Goal: Find specific page/section: Find specific page/section

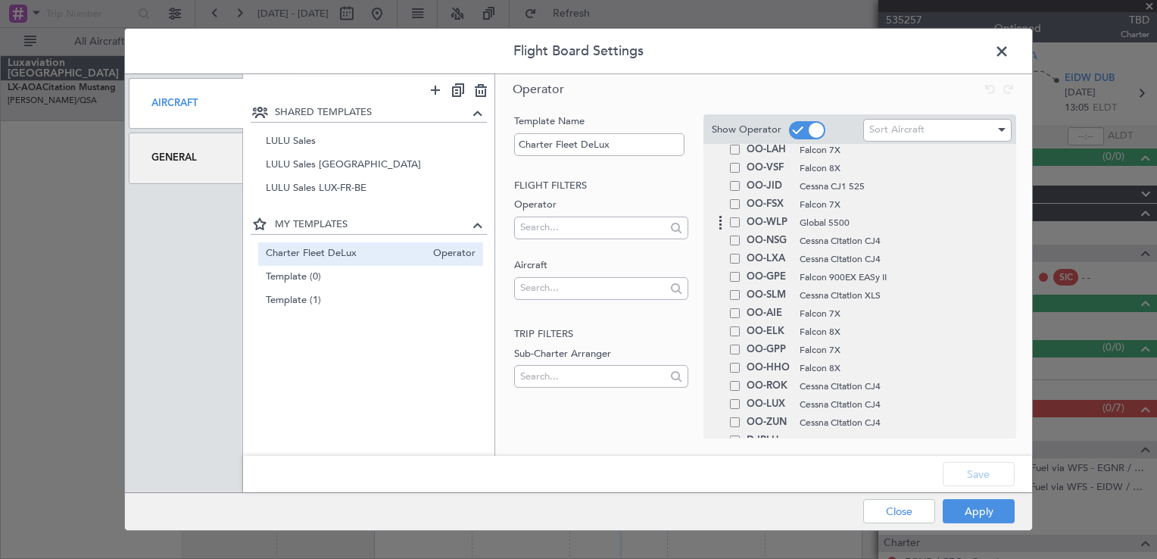
scroll to position [221, 0]
click at [730, 223] on span at bounding box center [735, 225] width 10 height 10
click at [740, 220] on input "checkbox" at bounding box center [740, 220] width 0 height 0
click at [733, 242] on span at bounding box center [735, 243] width 10 height 10
click at [740, 238] on input "checkbox" at bounding box center [740, 238] width 0 height 0
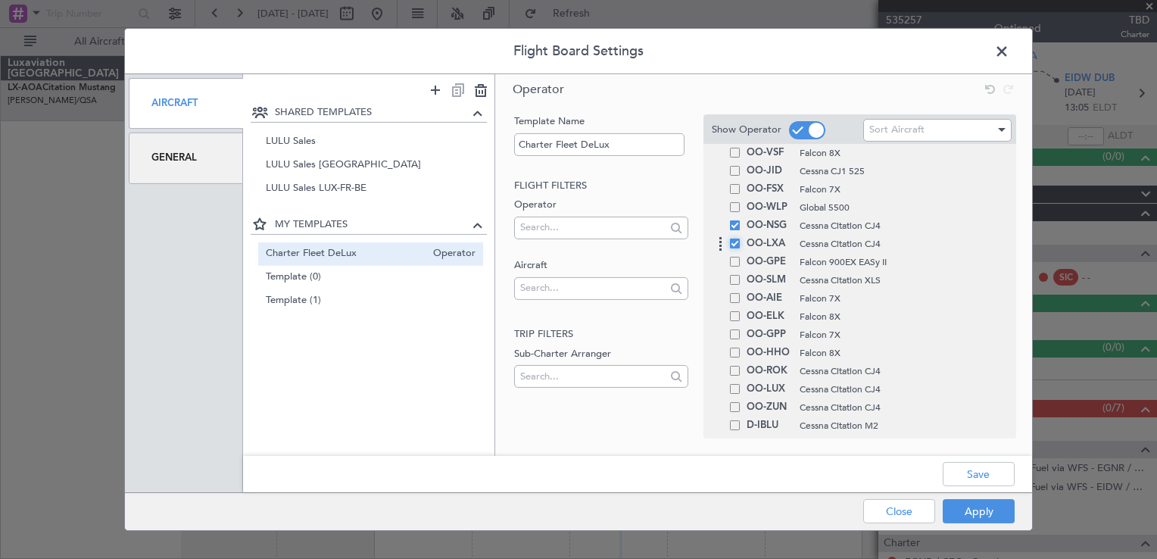
scroll to position [279, 0]
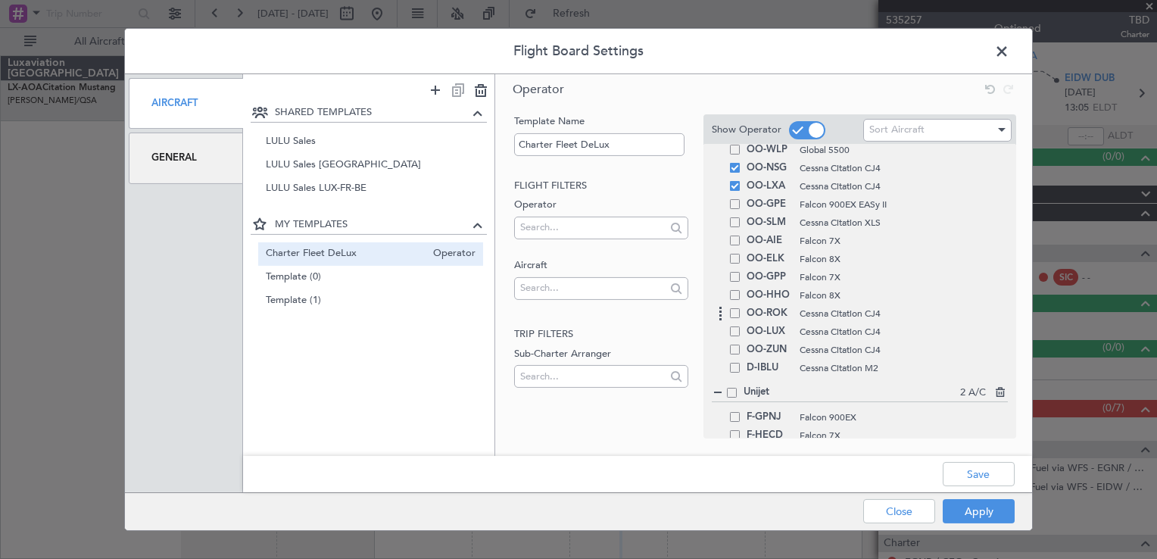
click at [737, 316] on span at bounding box center [735, 313] width 10 height 10
click at [740, 308] on input "checkbox" at bounding box center [740, 308] width 0 height 0
click at [733, 344] on span at bounding box center [735, 349] width 10 height 10
click at [740, 344] on input "checkbox" at bounding box center [740, 344] width 0 height 0
click at [734, 326] on span at bounding box center [735, 331] width 10 height 10
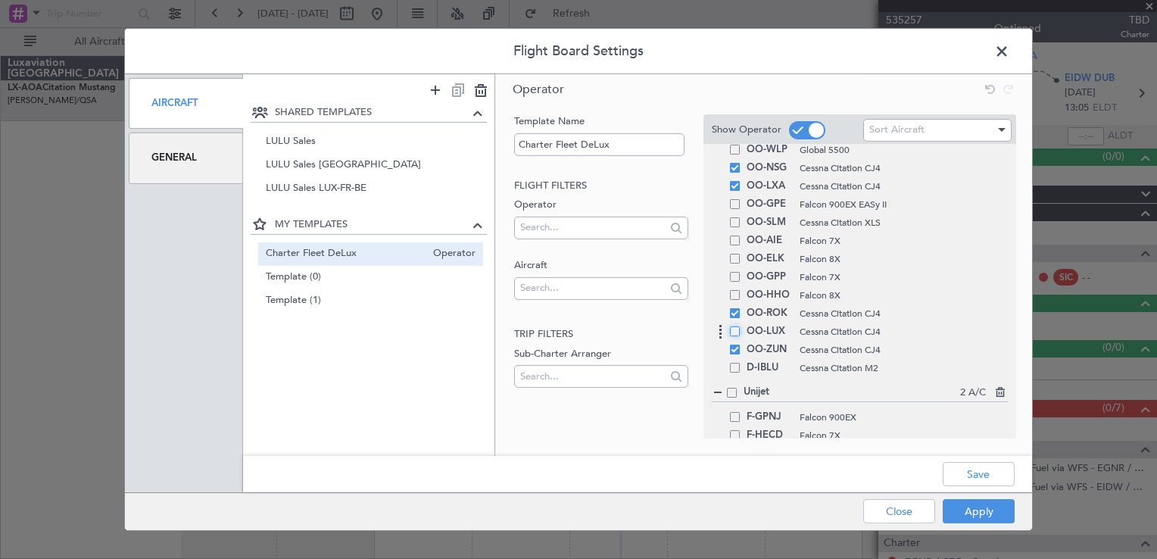
click at [740, 326] on input "checkbox" at bounding box center [740, 326] width 0 height 0
click at [988, 486] on div "Save" at bounding box center [637, 474] width 789 height 36
click at [972, 470] on button "Save" at bounding box center [978, 474] width 72 height 24
click at [972, 499] on button "Apply" at bounding box center [978, 511] width 72 height 24
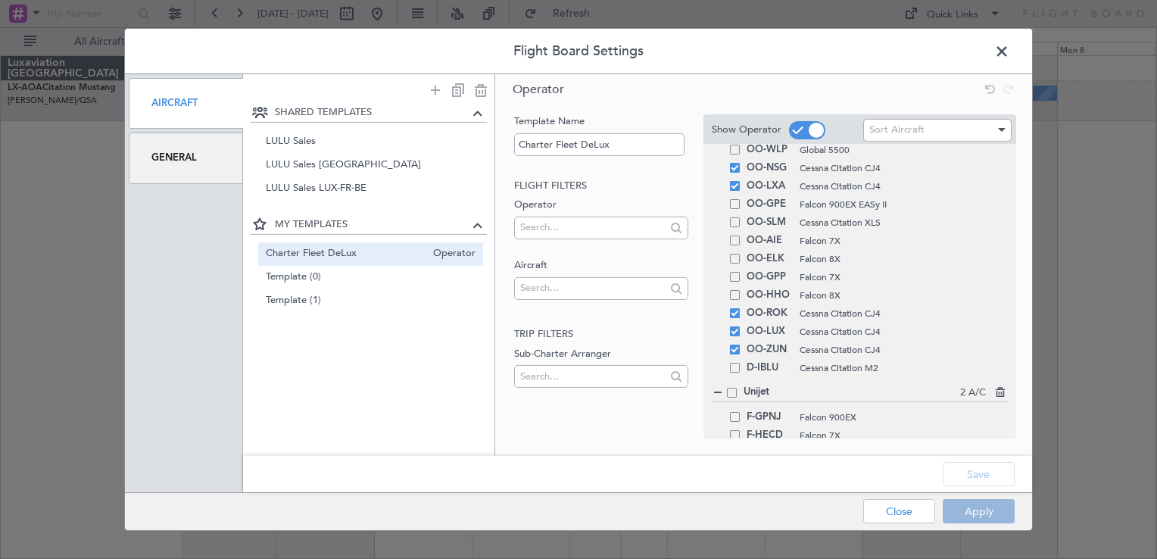
type input "0"
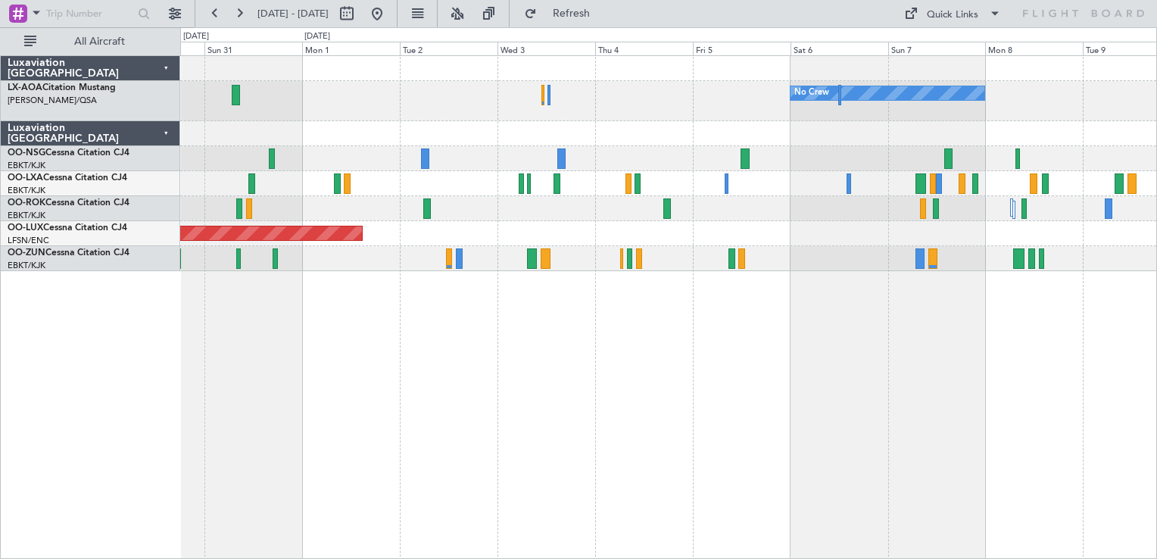
click at [824, 410] on div "No Crew Planned Maint [GEOGRAPHIC_DATA]-[GEOGRAPHIC_DATA] Planned Maint [GEOGRA…" at bounding box center [668, 306] width 976 height 503
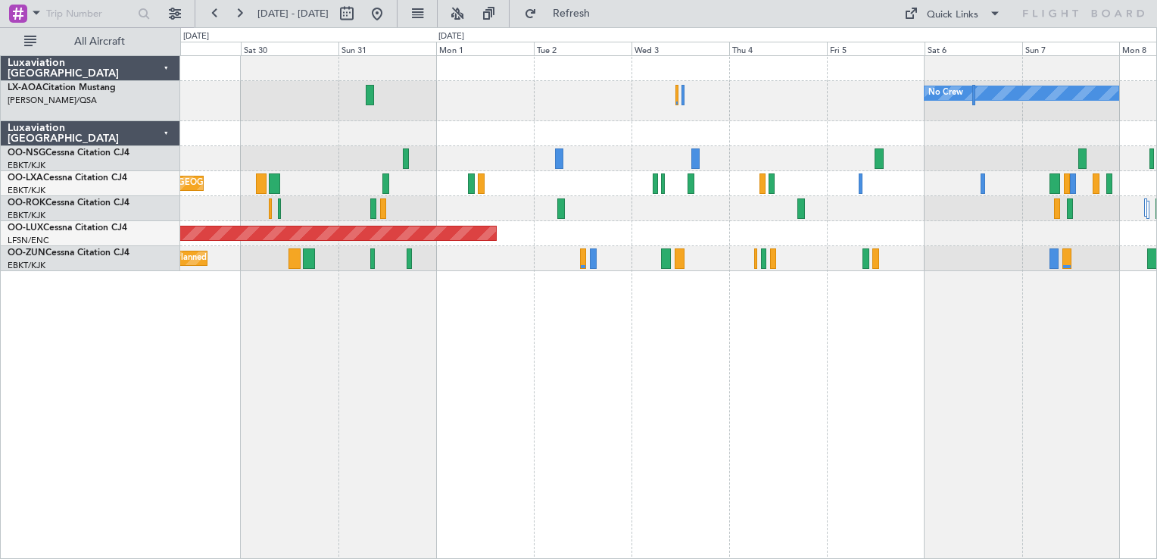
click at [839, 92] on div "No Crew No Crew Sabadell" at bounding box center [668, 101] width 976 height 40
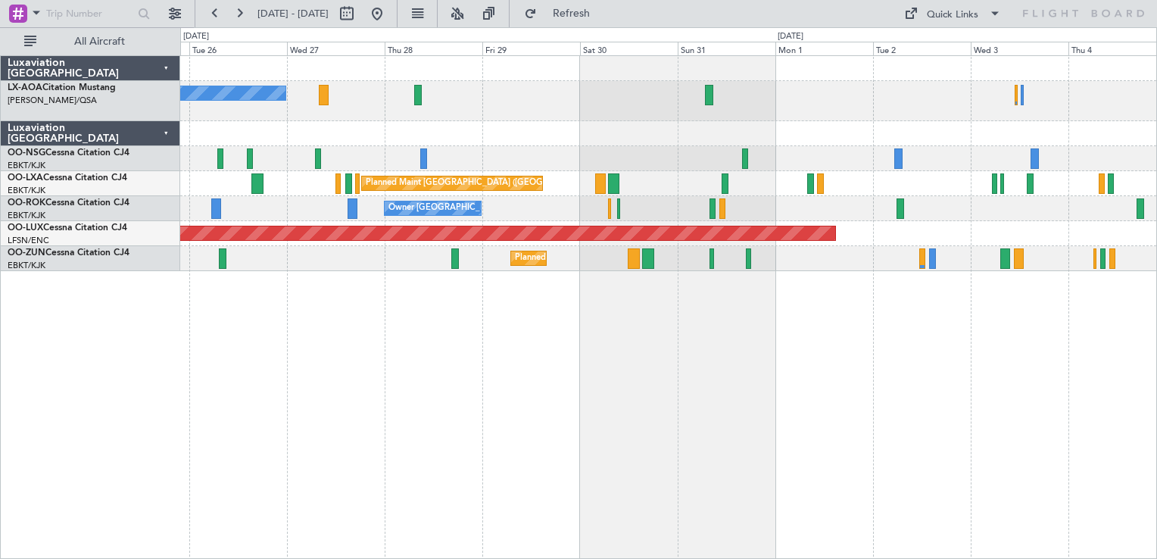
click at [848, 210] on div "No Crew Sabadell No Crew Planned Maint [GEOGRAPHIC_DATA] ([GEOGRAPHIC_DATA]) Pl…" at bounding box center [668, 163] width 976 height 215
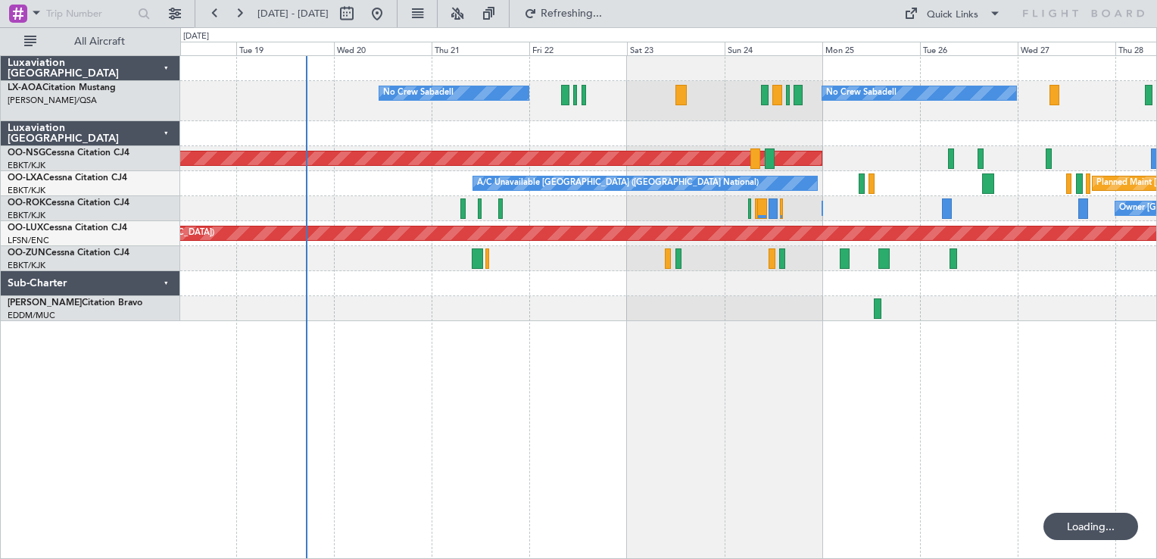
click at [836, 148] on div "No Crew Sabadell No Crew Sabadell Planned Maint [GEOGRAPHIC_DATA] ([GEOGRAPHIC_…" at bounding box center [668, 188] width 976 height 265
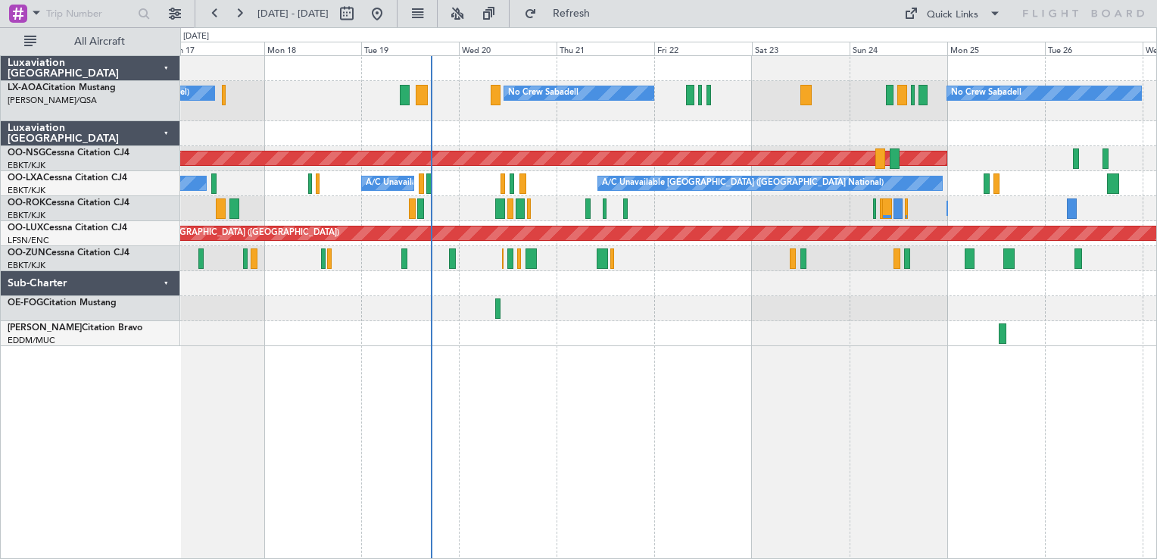
click at [735, 116] on div "No Crew Sabadell No Crew Sabadell No Crew Luxembourg (Findel) Planned Maint [GE…" at bounding box center [668, 201] width 976 height 290
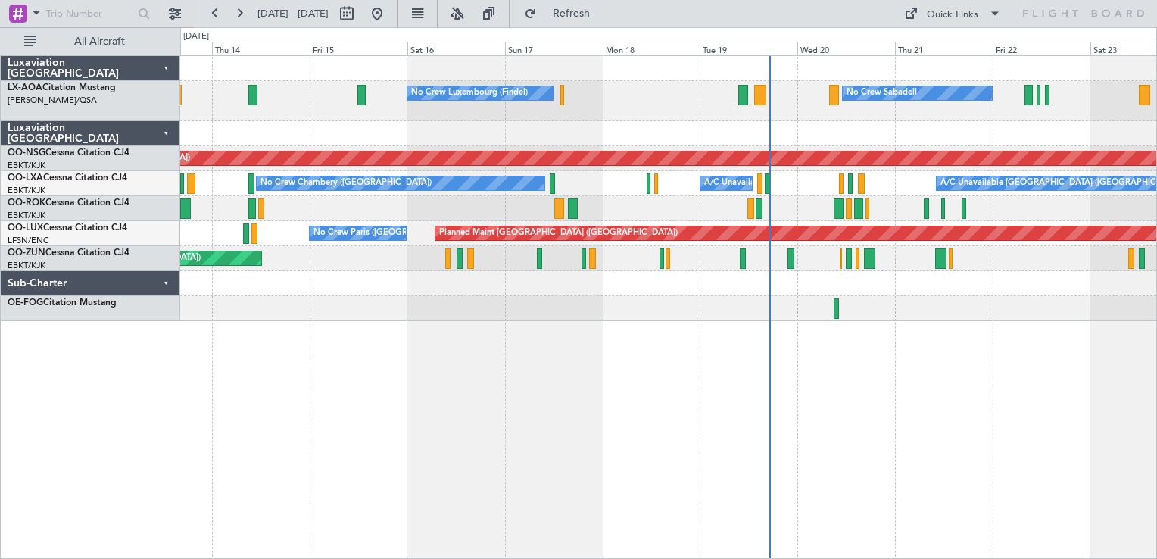
click at [524, 365] on div "No Crew Sabadell No Crew Luxembourg (Findel) No Crew Sabadell Planned Maint [GE…" at bounding box center [668, 306] width 976 height 503
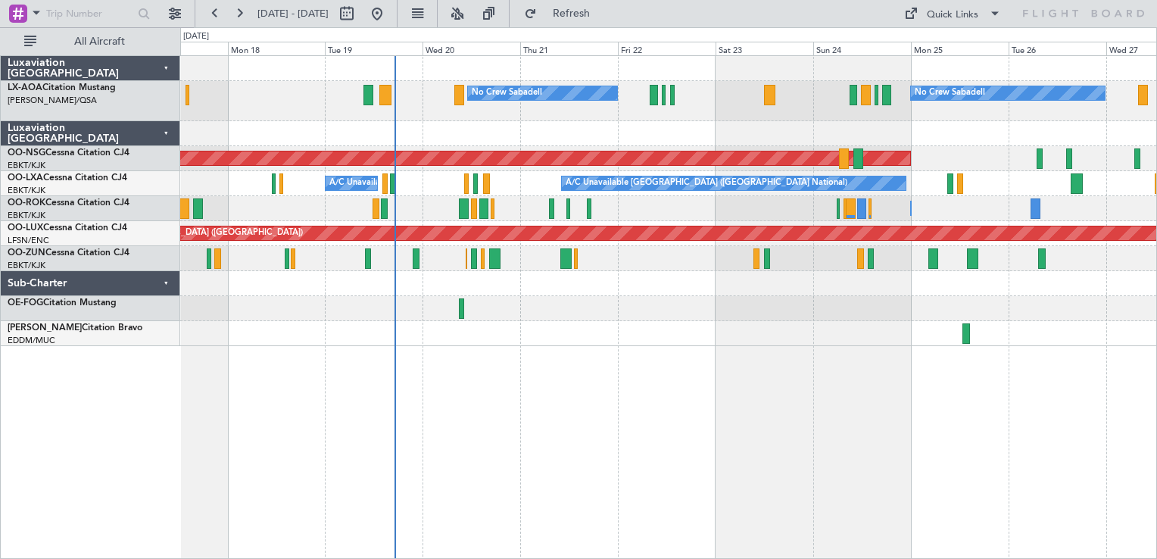
click at [956, 409] on div "No Crew Sabadell No Crew Sabadell No Crew Luxembourg (Findel) Planned Maint [GE…" at bounding box center [668, 306] width 976 height 503
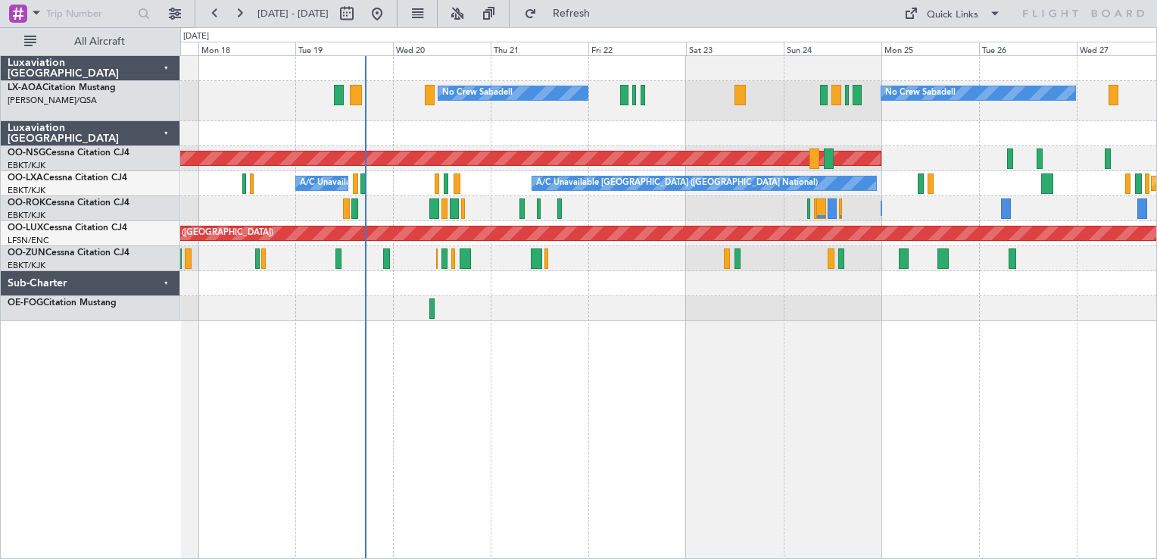
click at [410, 353] on div "No Crew Sabadell No Crew Sabadell No Crew Luxembourg (Findel) Planned Maint [GE…" at bounding box center [668, 306] width 976 height 503
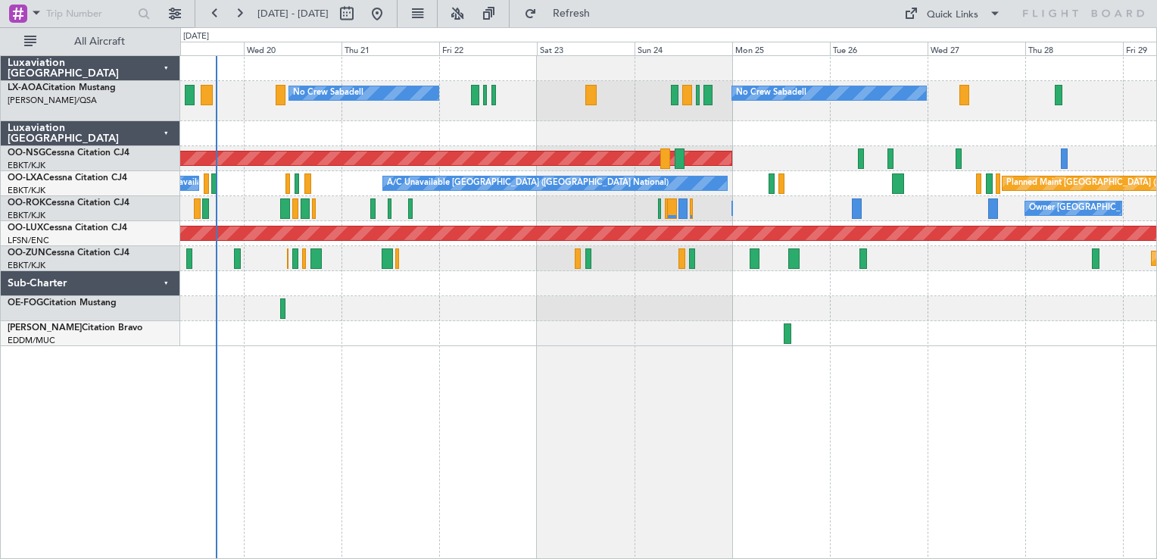
click at [646, 415] on div "No Crew Sabadell No Crew Sabadell No Crew Luxembourg (Findel) Planned Maint [GE…" at bounding box center [668, 306] width 976 height 503
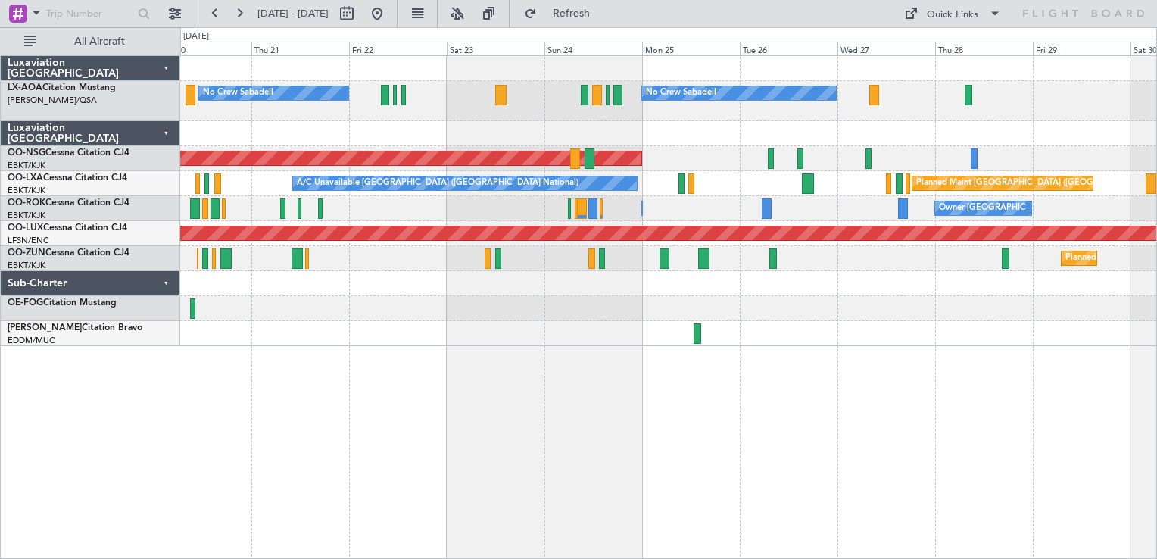
click at [705, 348] on div "No Crew Sabadell No Crew Sabadell Planned Maint [GEOGRAPHIC_DATA] ([GEOGRAPHIC_…" at bounding box center [668, 306] width 976 height 503
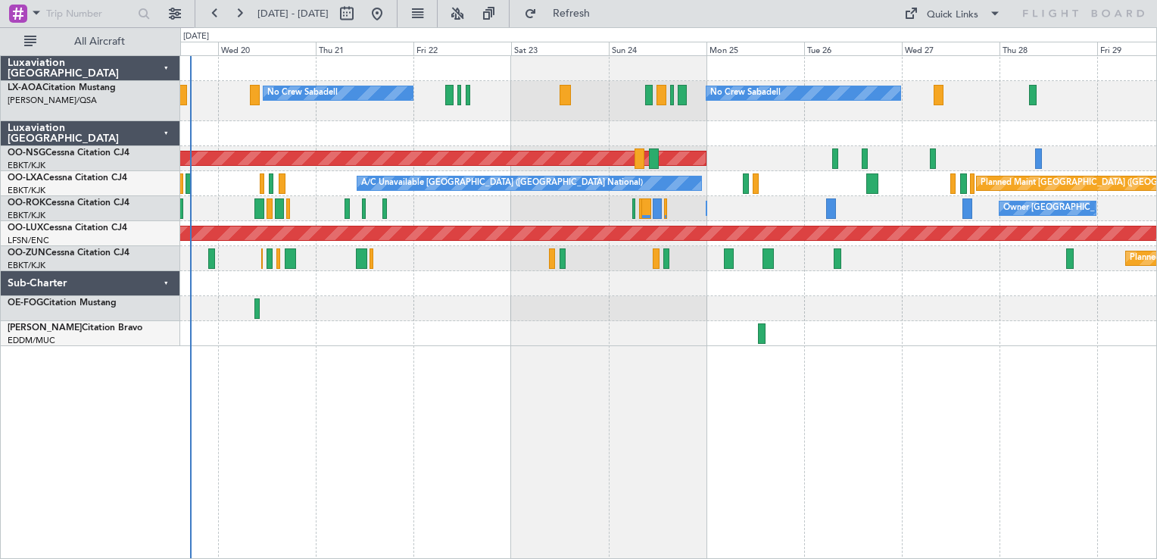
click at [509, 342] on div at bounding box center [668, 333] width 976 height 25
click at [176, 14] on button at bounding box center [175, 14] width 24 height 24
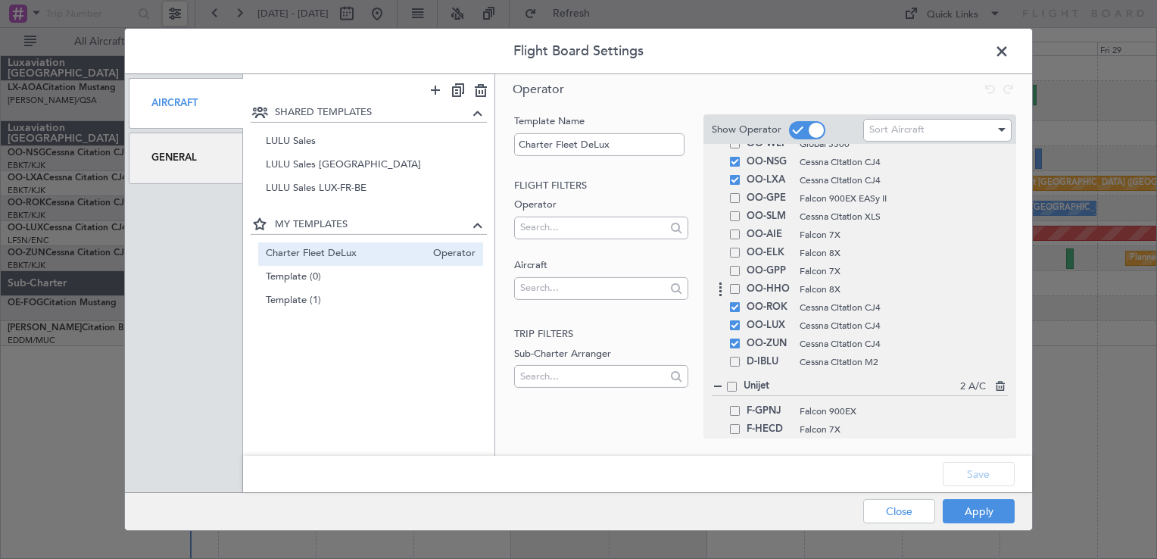
scroll to position [227, 0]
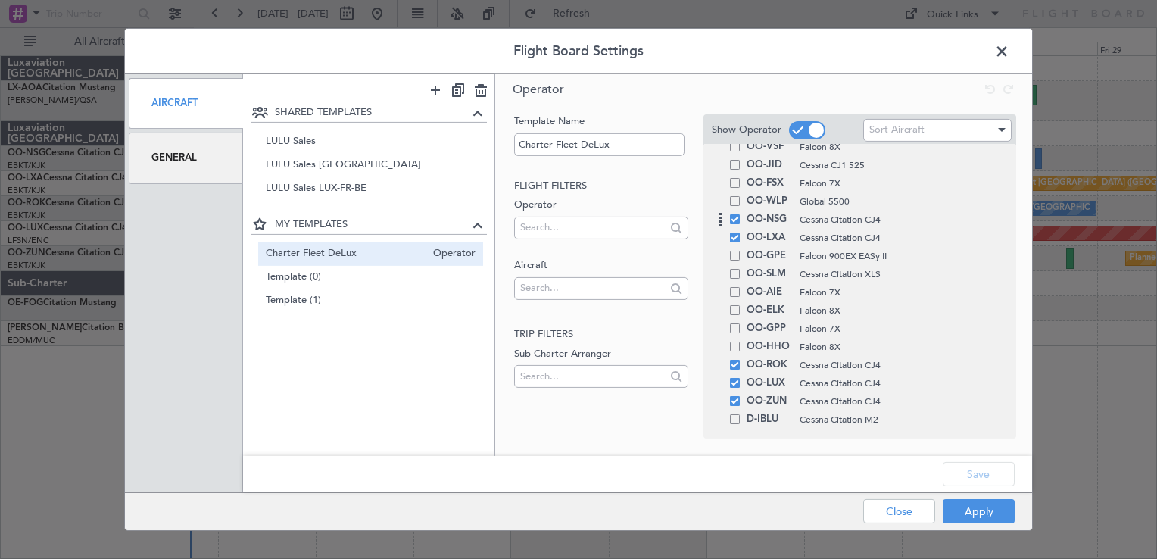
click at [736, 215] on span at bounding box center [735, 219] width 10 height 10
click at [740, 214] on input "checkbox" at bounding box center [740, 214] width 0 height 0
click at [736, 233] on span at bounding box center [735, 237] width 10 height 10
click at [740, 232] on input "checkbox" at bounding box center [740, 232] width 0 height 0
click at [736, 371] on div "OO-ROK Cessna Citation CJ4" at bounding box center [859, 365] width 296 height 18
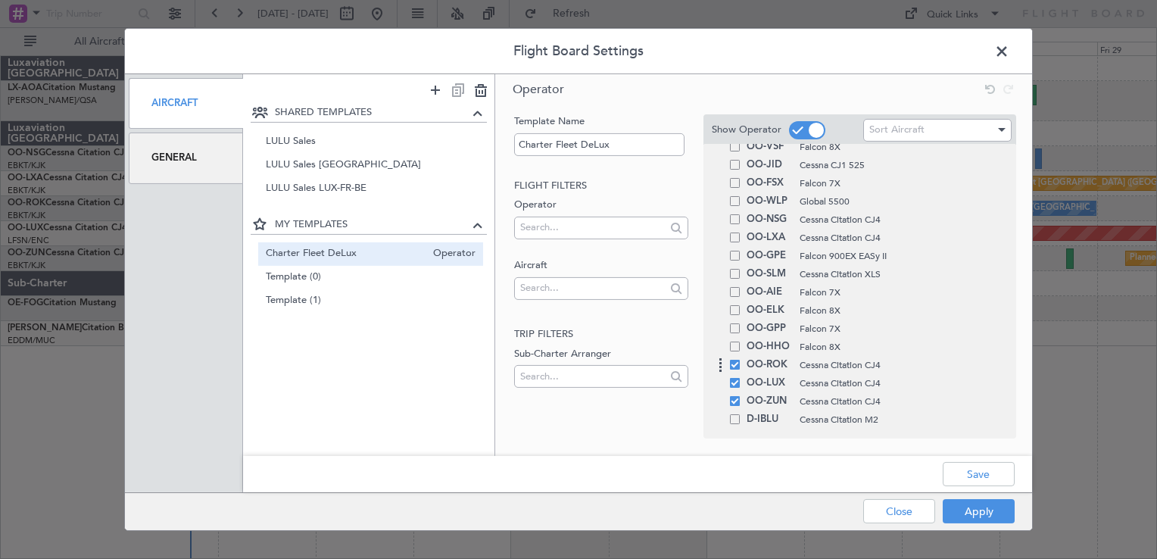
click at [734, 363] on span at bounding box center [735, 365] width 10 height 10
click at [740, 360] on input "checkbox" at bounding box center [740, 360] width 0 height 0
click at [734, 374] on div "OO-LUX Cessna Citation CJ4" at bounding box center [859, 383] width 296 height 18
click at [734, 382] on span at bounding box center [735, 383] width 10 height 10
click at [740, 378] on input "checkbox" at bounding box center [740, 378] width 0 height 0
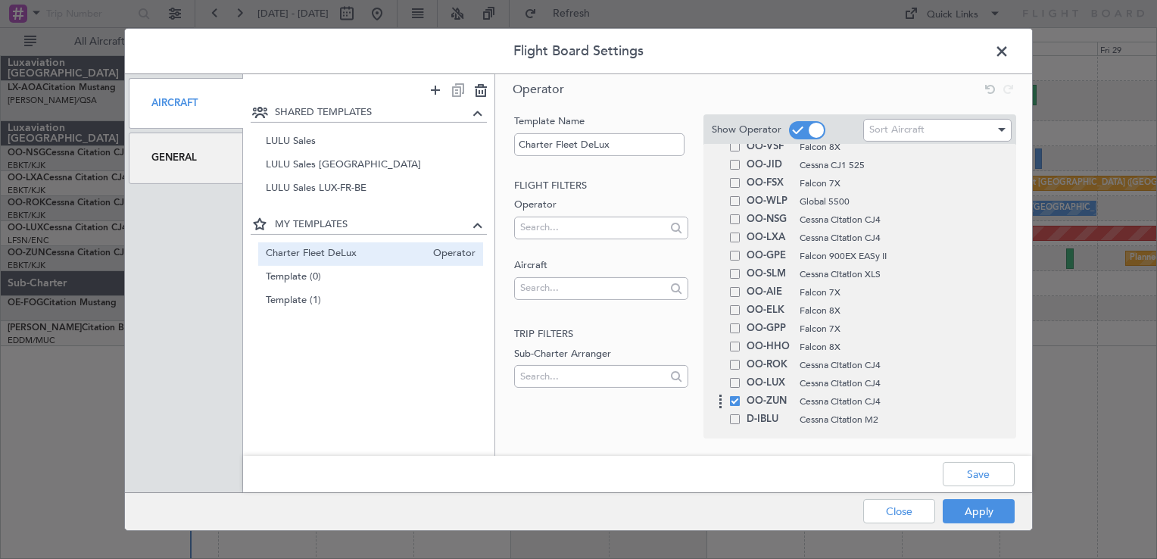
click at [734, 393] on div "OO-ZUN Cessna Citation CJ4" at bounding box center [859, 401] width 296 height 18
click at [736, 403] on span at bounding box center [735, 401] width 10 height 10
click at [740, 396] on input "checkbox" at bounding box center [740, 396] width 0 height 0
click at [966, 468] on button "Save" at bounding box center [978, 474] width 72 height 24
click at [975, 504] on button "Apply" at bounding box center [978, 511] width 72 height 24
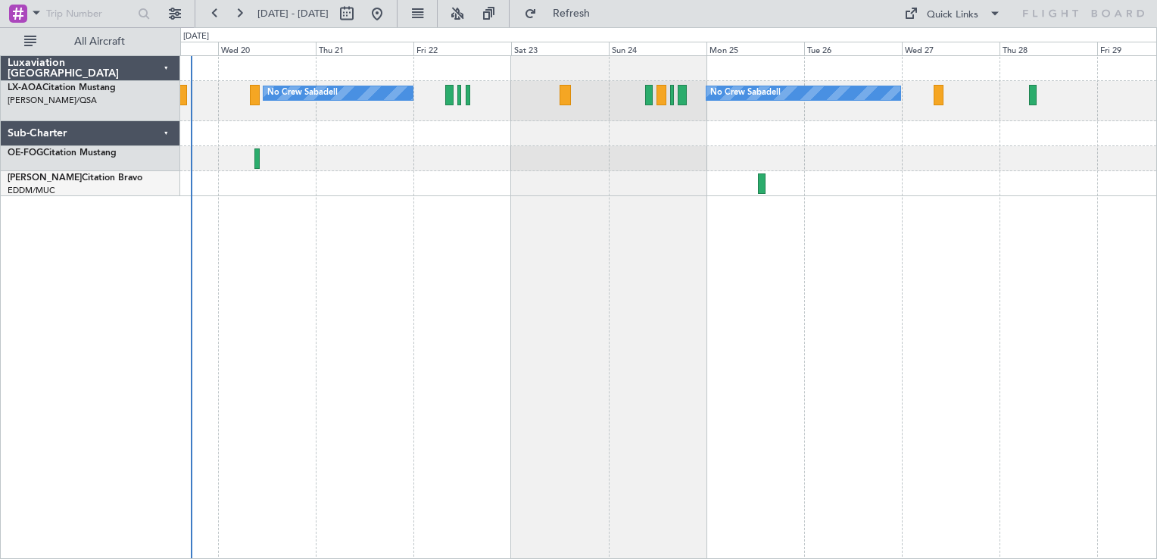
click at [347, 298] on div "No Crew Sabadell No Crew Sabadell No Crew Luxembourg (Findel)" at bounding box center [668, 306] width 976 height 503
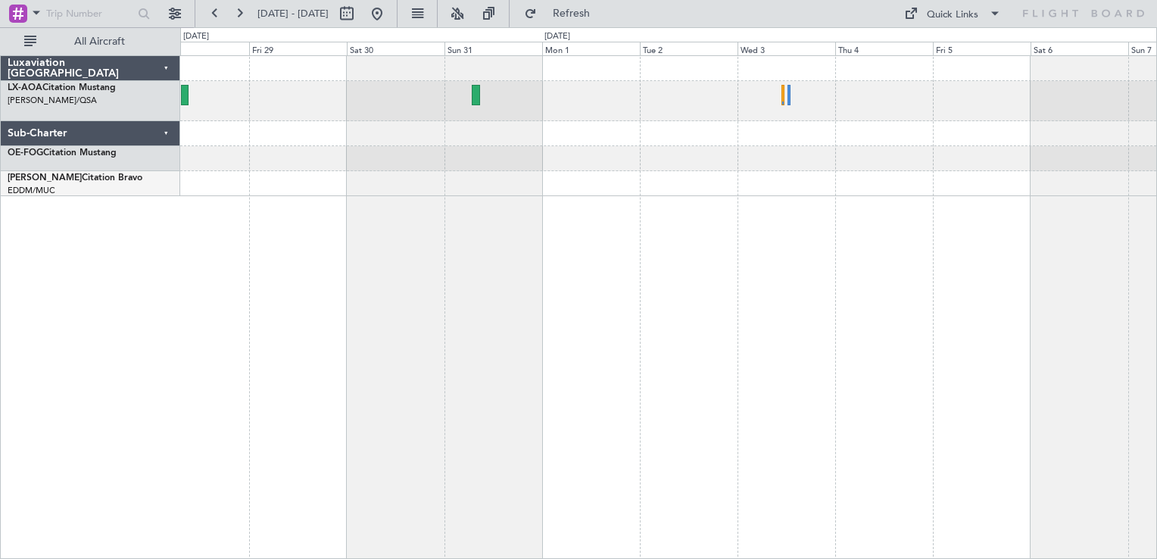
click at [388, 310] on div "No Crew Sabadell" at bounding box center [668, 306] width 976 height 503
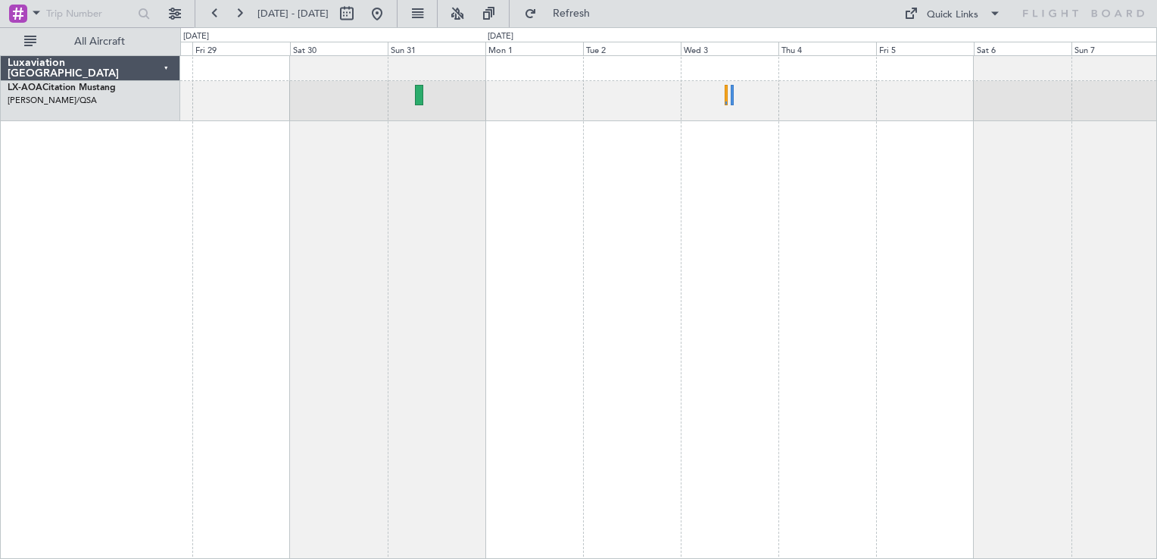
click at [637, 229] on div "No Crew Sabadell" at bounding box center [668, 306] width 976 height 503
